Goal: Transaction & Acquisition: Purchase product/service

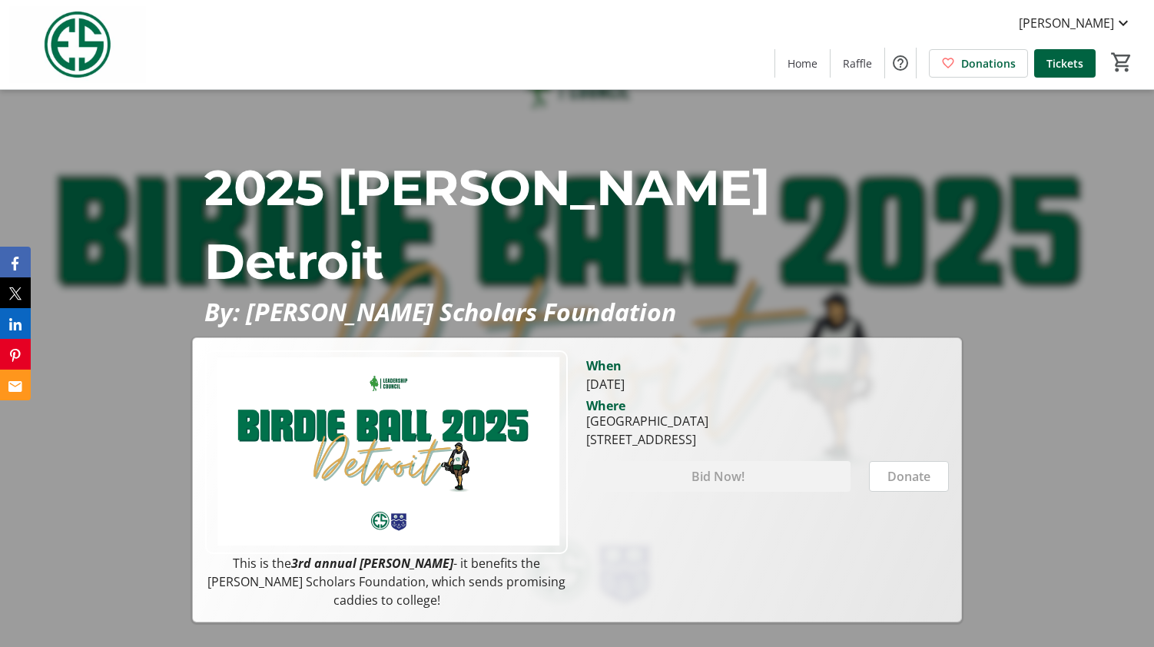
click at [429, 434] on img at bounding box center [386, 452] width 363 height 204
click at [749, 482] on div "Bid Now!" at bounding box center [718, 476] width 264 height 31
click at [751, 476] on div "Bid Now!" at bounding box center [718, 476] width 264 height 31
click at [1076, 58] on span "Tickets" at bounding box center [1064, 63] width 37 height 16
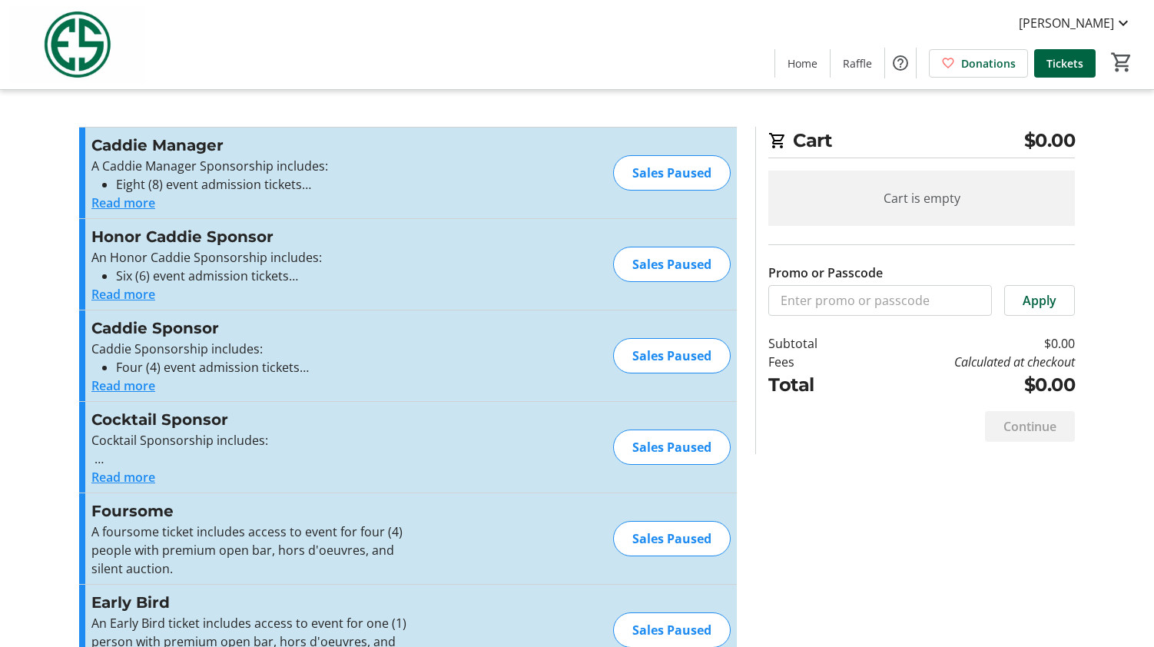
click at [121, 202] on button "Read more" at bounding box center [123, 203] width 64 height 18
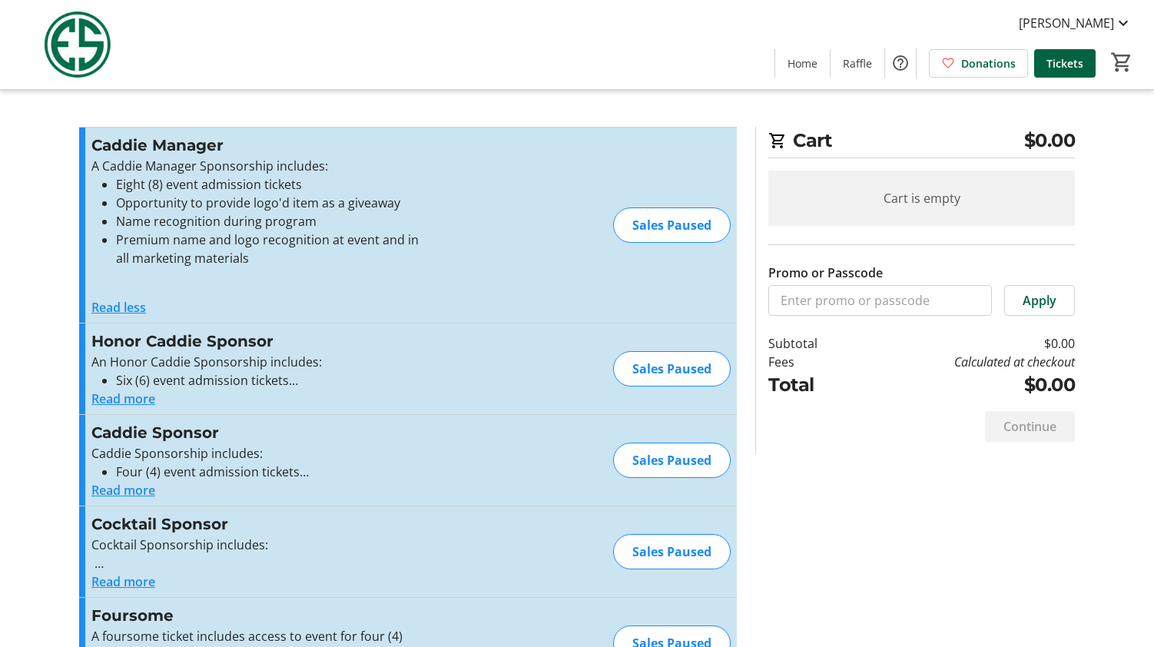
click at [132, 396] on button "Read more" at bounding box center [123, 399] width 64 height 18
